Goal: Check status: Check status

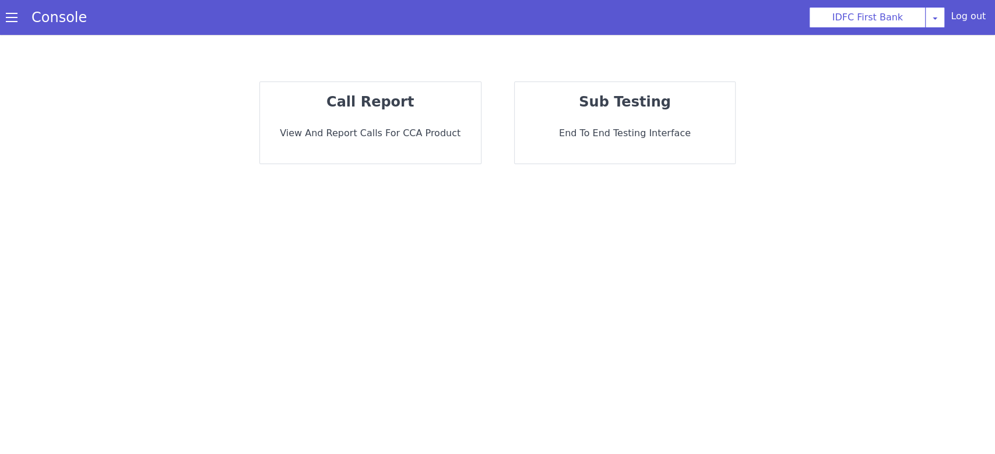
click at [372, 138] on p "View and report calls for CCA Product" at bounding box center [370, 133] width 202 height 14
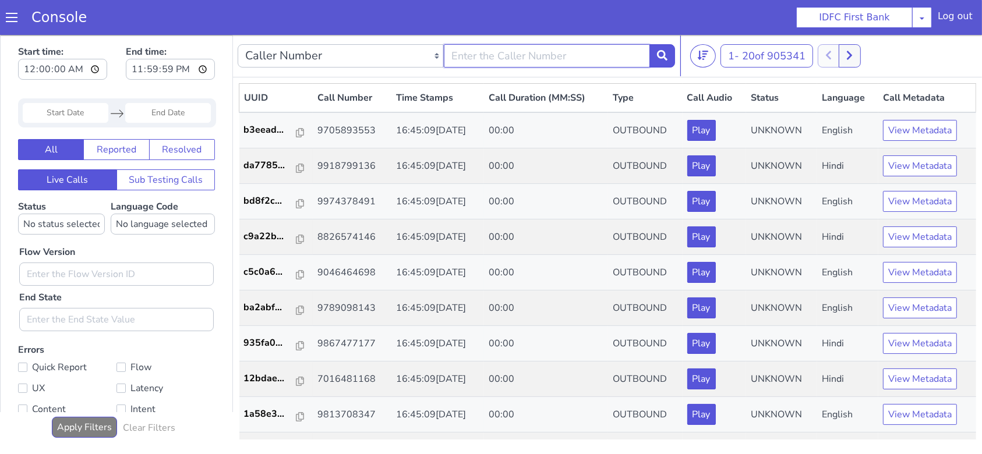
click at [493, 55] on input "text" at bounding box center [547, 55] width 206 height 23
type input "9047996556"
click at [658, 58] on icon at bounding box center [662, 55] width 10 height 10
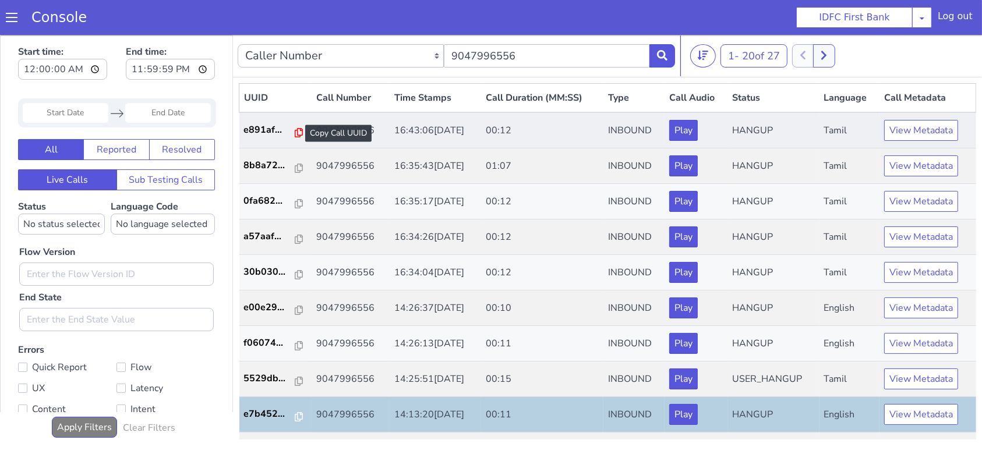
click at [295, 130] on icon at bounding box center [299, 132] width 8 height 9
click at [245, 132] on p "e891af..." at bounding box center [270, 129] width 52 height 14
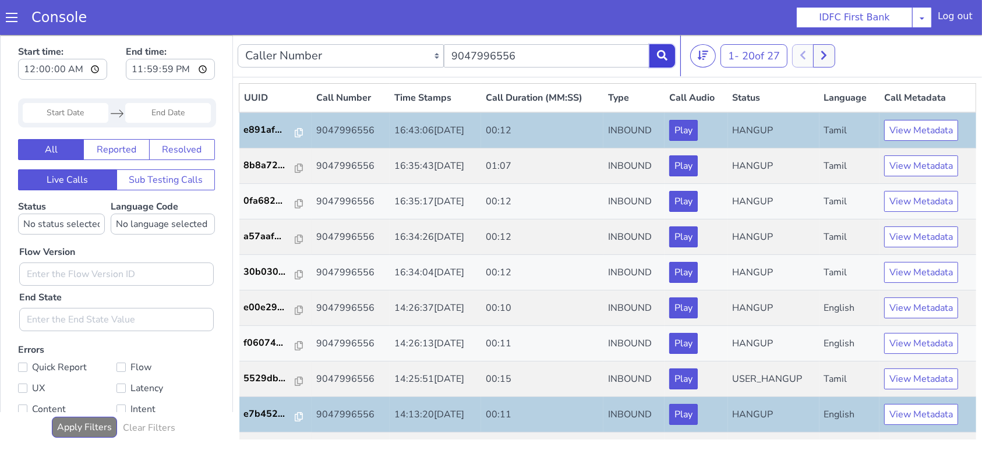
click at [664, 53] on icon at bounding box center [662, 55] width 10 height 10
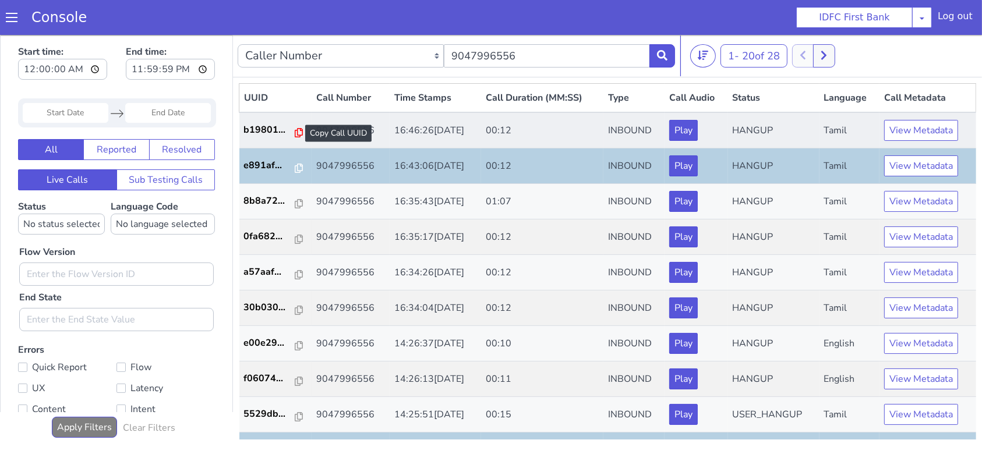
click at [295, 134] on icon at bounding box center [299, 132] width 8 height 9
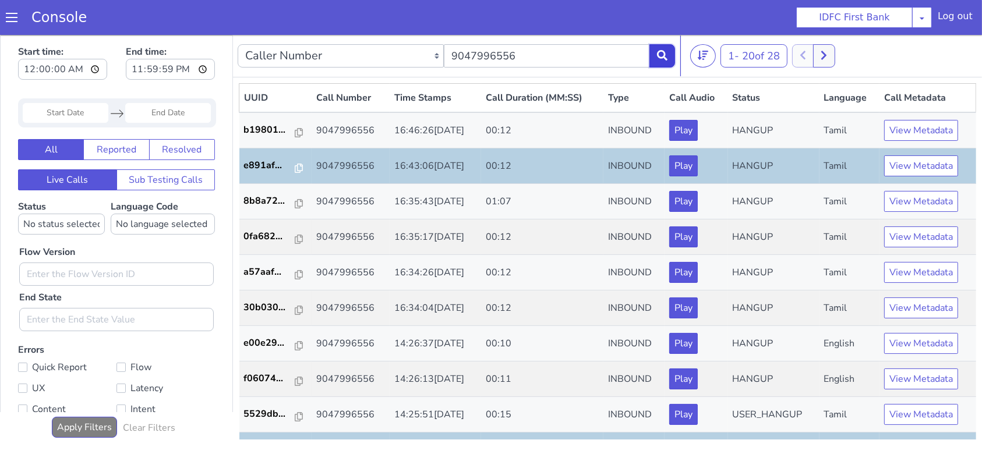
click at [665, 48] on button at bounding box center [663, 55] width 26 height 23
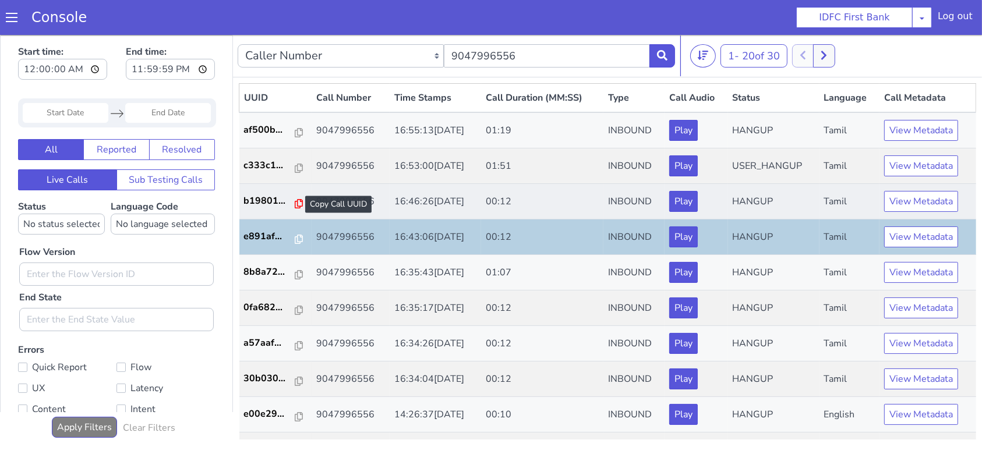
click at [295, 202] on icon at bounding box center [299, 203] width 8 height 9
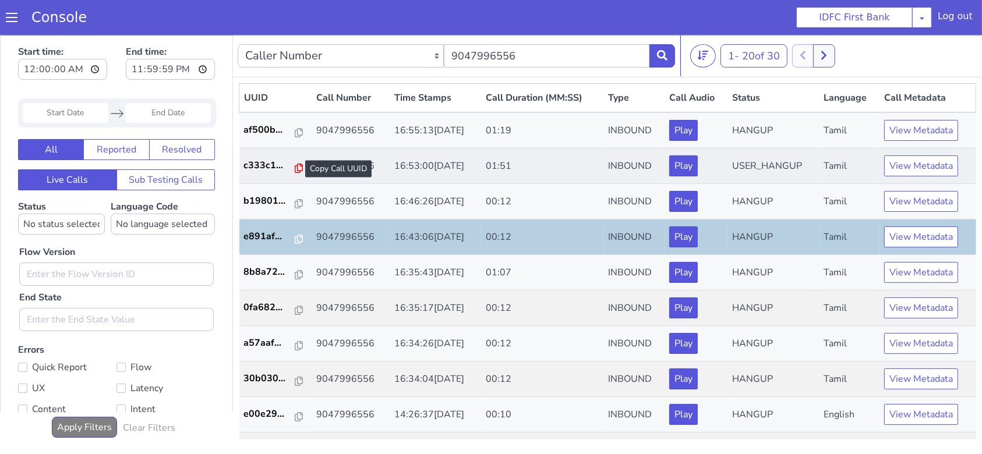
click at [295, 166] on icon at bounding box center [299, 167] width 8 height 9
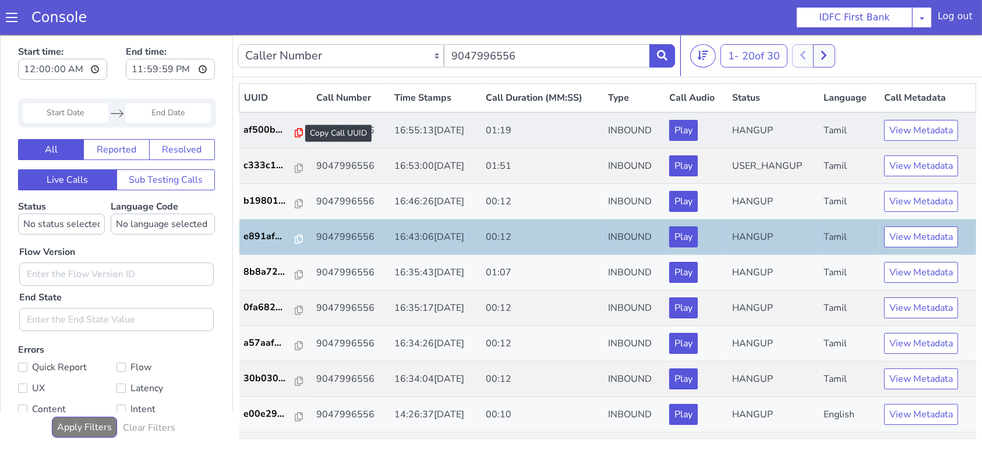
click at [295, 131] on icon at bounding box center [299, 132] width 8 height 9
